Goal: Communication & Community: Share content

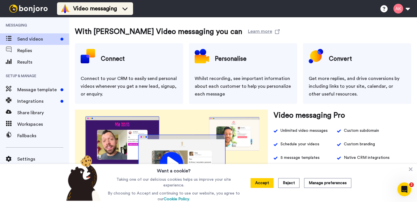
click at [85, 14] on li "Video messaging" at bounding box center [95, 8] width 76 height 13
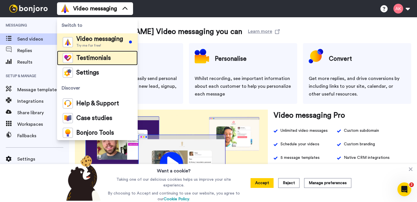
click at [89, 55] on span "Testimonials" at bounding box center [93, 58] width 35 height 6
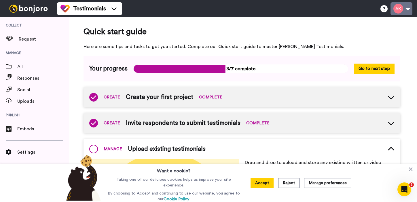
click at [406, 7] on button at bounding box center [402, 8] width 22 height 13
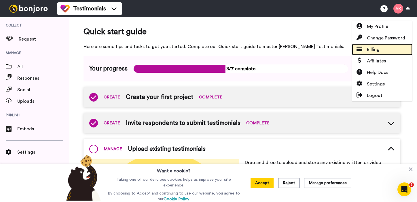
click at [382, 48] on link "Billing" at bounding box center [382, 50] width 61 height 12
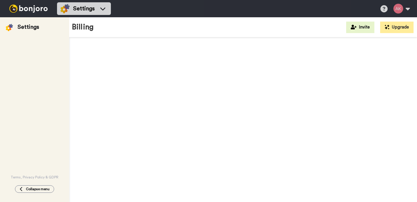
click at [412, 170] on div at bounding box center [243, 121] width 348 height 168
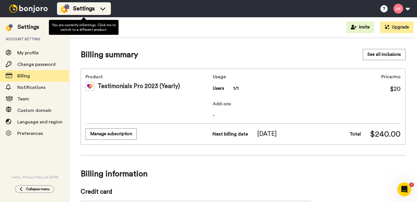
click at [82, 3] on li "Settings" at bounding box center [84, 8] width 54 height 13
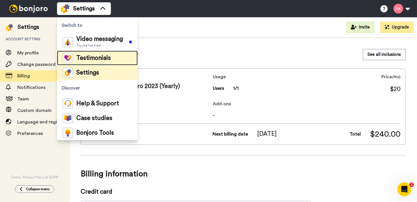
click at [84, 59] on span "Testimonials" at bounding box center [93, 58] width 35 height 6
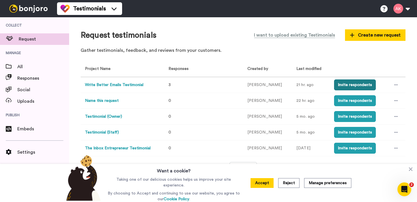
click at [359, 82] on button "Invite respondents" at bounding box center [355, 85] width 42 height 11
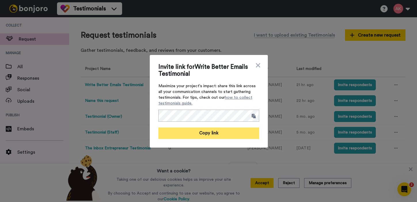
click at [235, 133] on button "Copy link" at bounding box center [208, 134] width 101 height 12
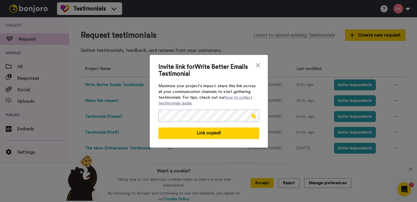
click at [137, 69] on div "Invite link for Write Better Emails Testimonial Maximize your project's impact:…" at bounding box center [208, 101] width 417 height 202
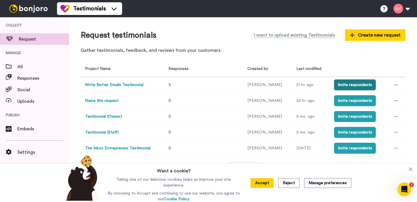
click at [347, 88] on button "Invite respondents" at bounding box center [355, 85] width 42 height 11
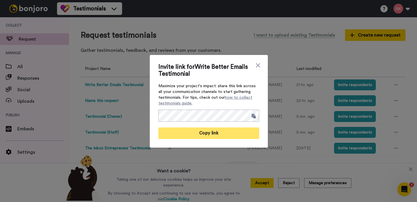
click at [225, 134] on button "Copy link" at bounding box center [208, 134] width 101 height 12
